Goal: Find contact information: Find contact information

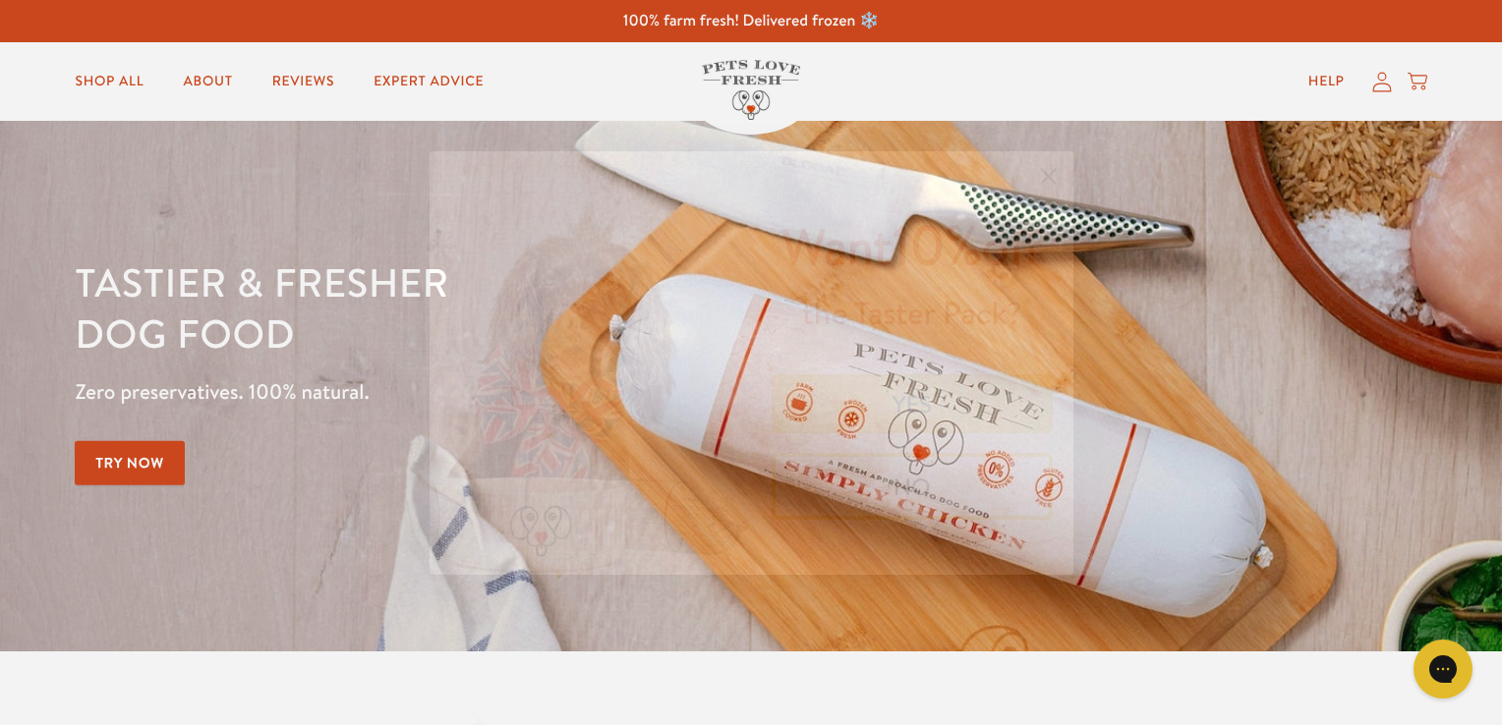
click at [1042, 175] on circle "Close dialog" at bounding box center [1047, 175] width 32 height 32
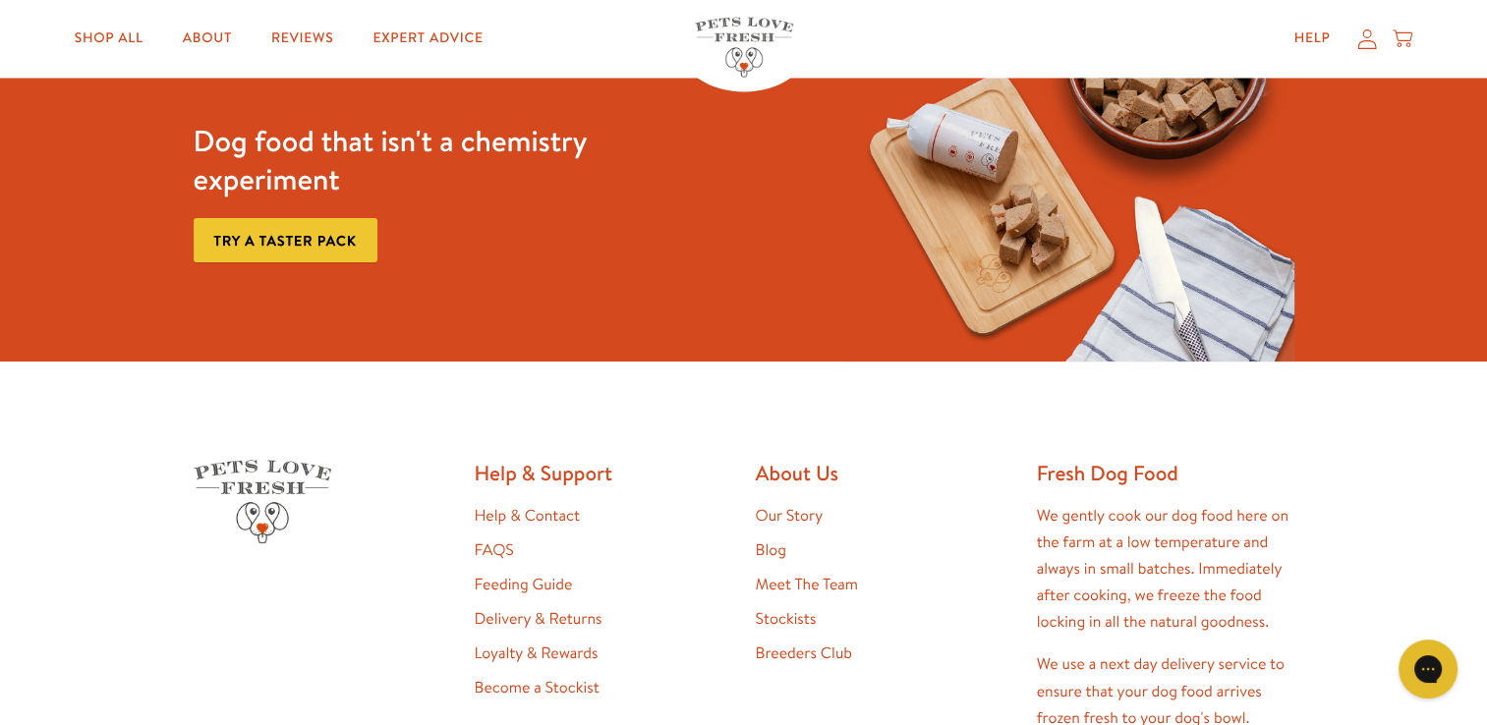
scroll to position [3922, 0]
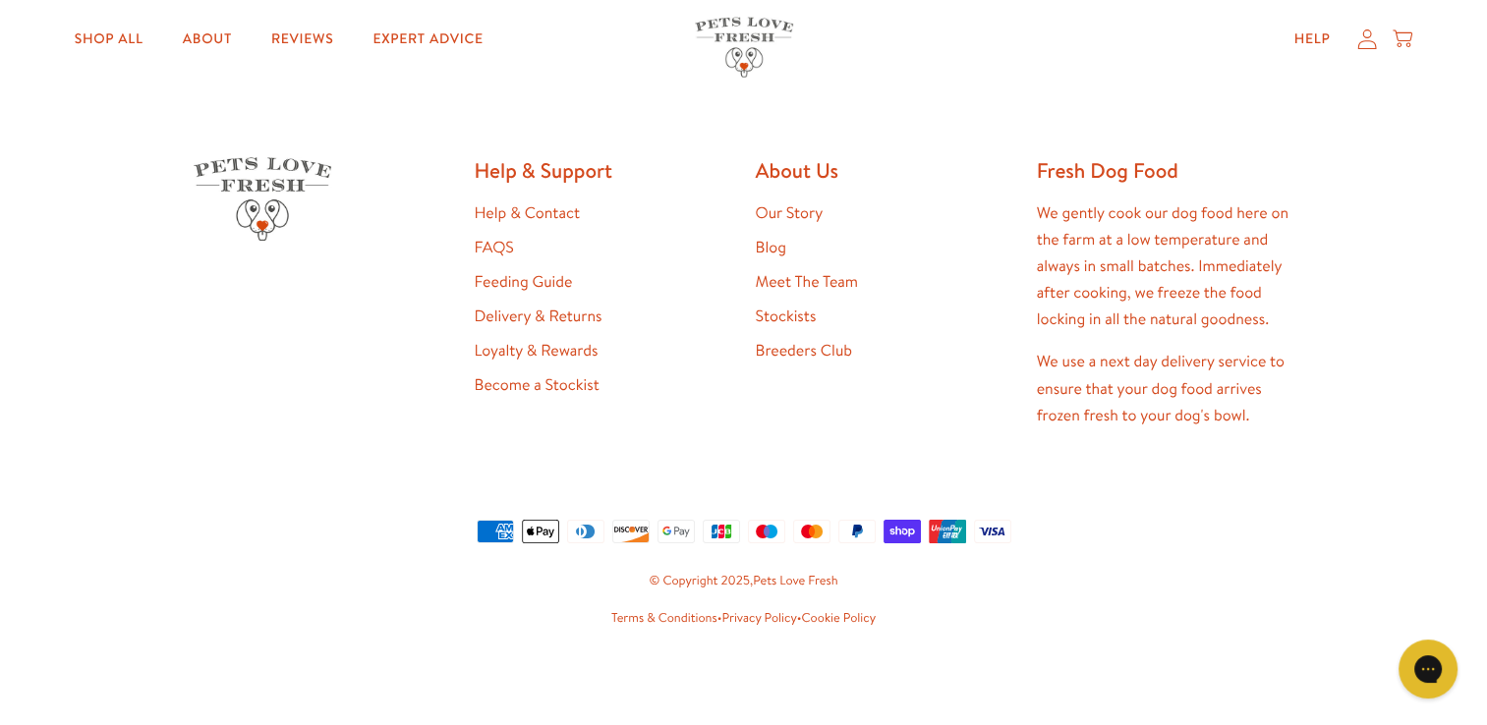
click at [562, 208] on link "Help & Contact" at bounding box center [527, 213] width 105 height 22
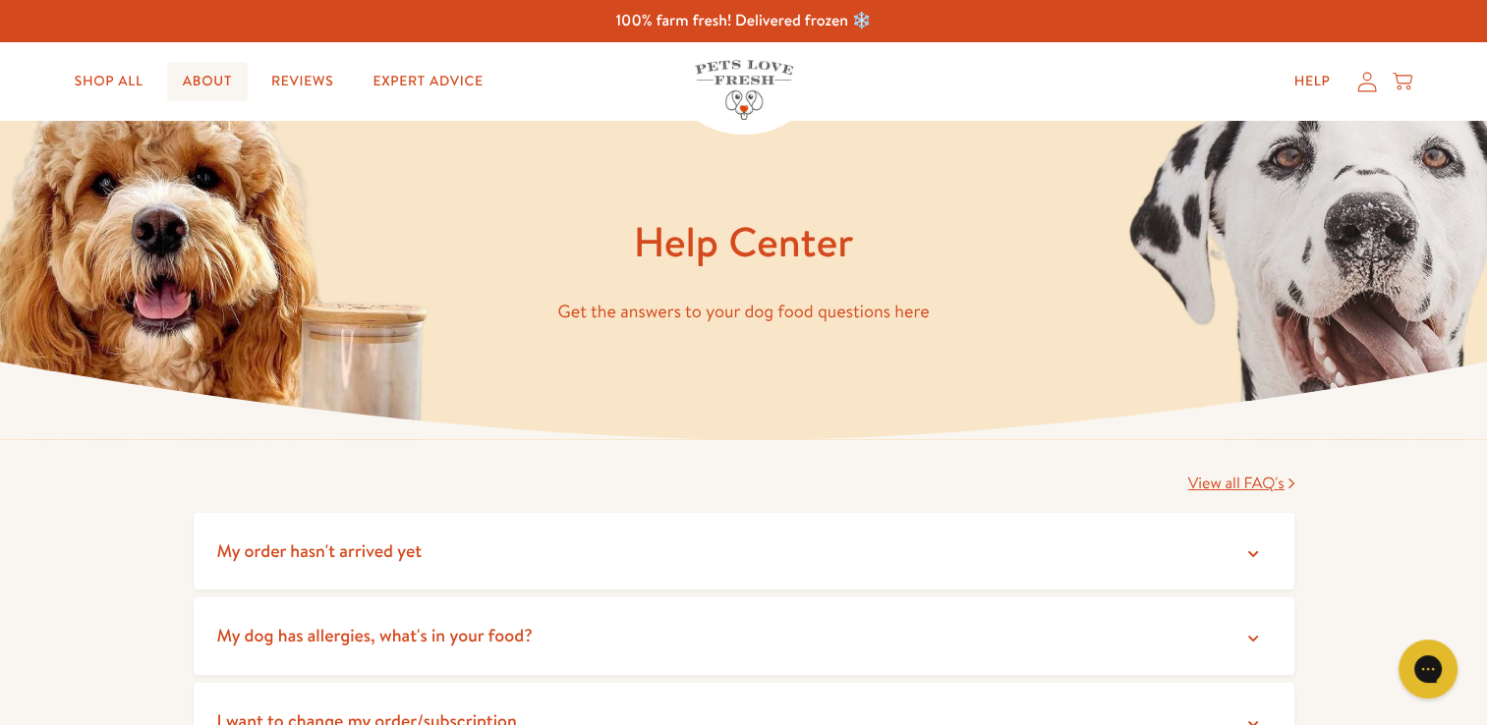
click at [216, 81] on link "About" at bounding box center [207, 81] width 81 height 39
